Goal: Information Seeking & Learning: Learn about a topic

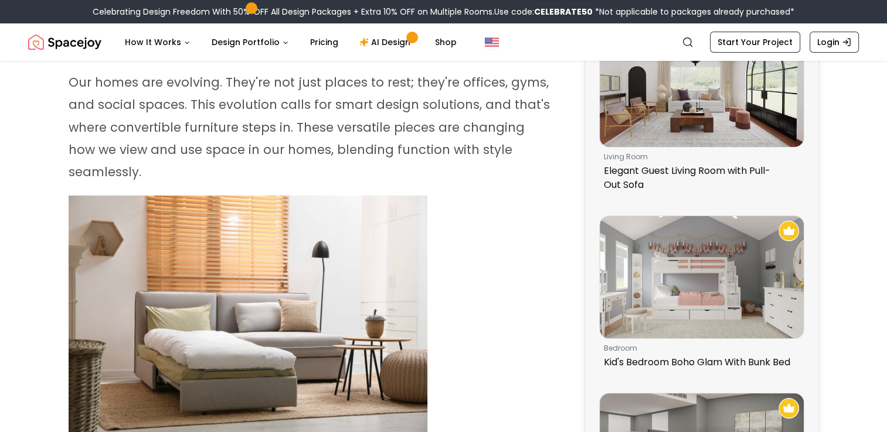
scroll to position [102, 0]
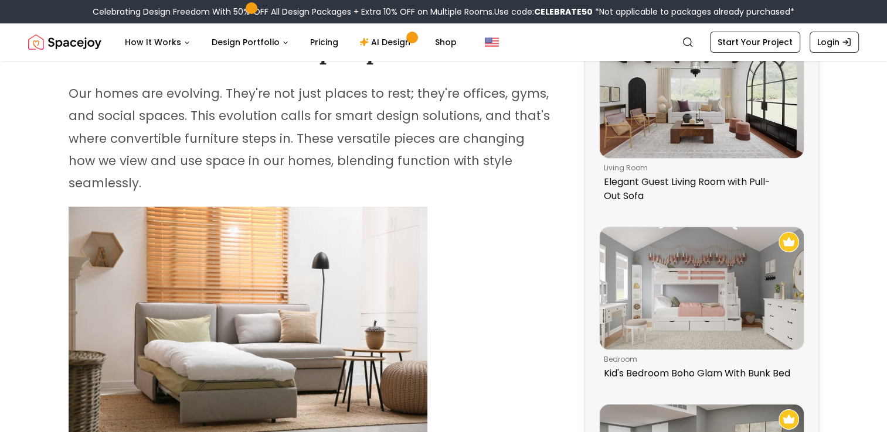
click at [538, 92] on p "Our homes are evolving. They're not just places to rest; they're offices, gyms,…" at bounding box center [311, 139] width 485 height 112
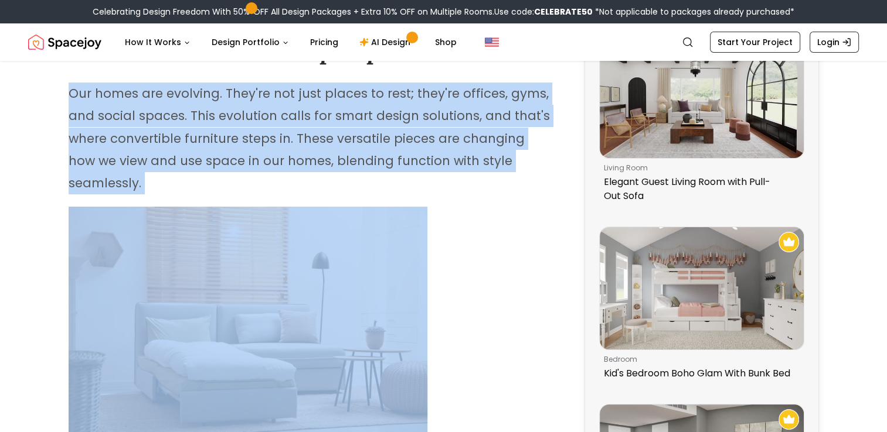
click at [538, 92] on p "Our homes are evolving. They're not just places to rest; they're offices, gyms,…" at bounding box center [311, 139] width 485 height 112
copy div "Our homes are evolving. They're not just places to rest; they're offices, gyms,…"
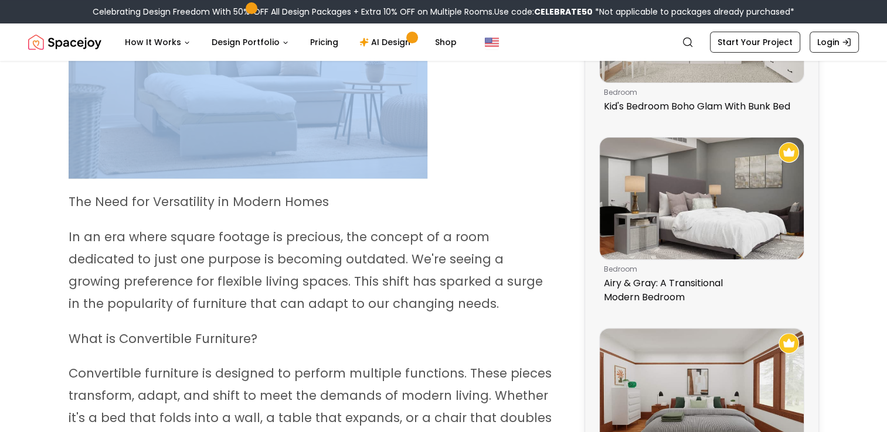
scroll to position [336, 0]
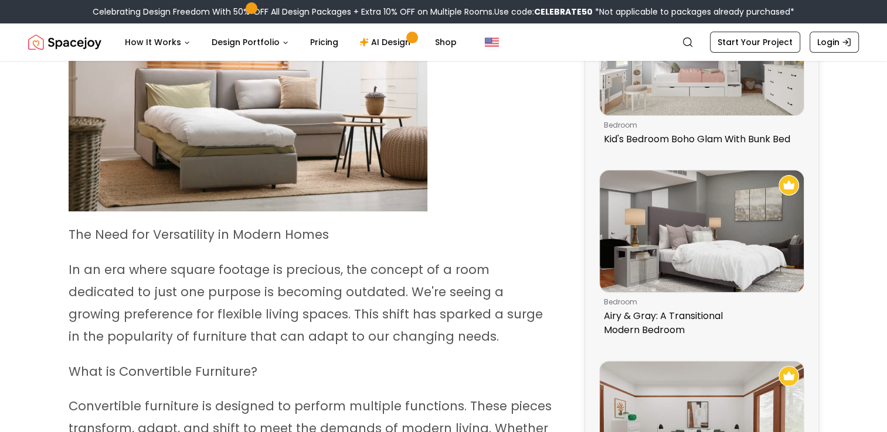
click at [530, 361] on p "What is Convertible Furniture?" at bounding box center [311, 372] width 485 height 22
click at [414, 398] on span "Convertible furniture is designed to perform multiple functions. These pieces t…" at bounding box center [310, 440] width 483 height 84
click at [431, 361] on p "What is Convertible Furniture?" at bounding box center [311, 372] width 485 height 22
